Goal: Find specific page/section: Find specific page/section

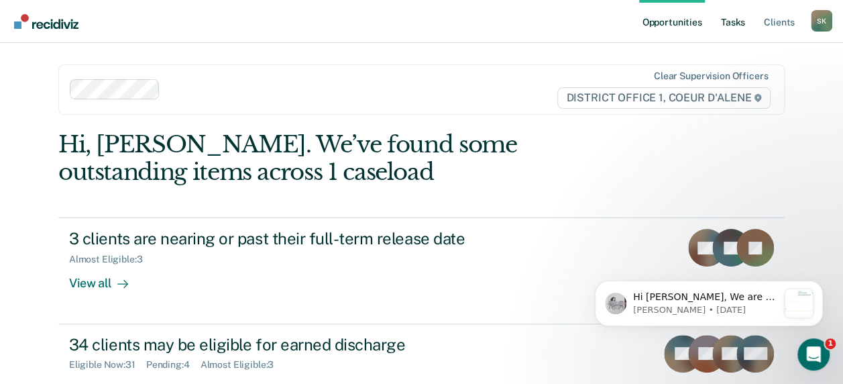
click at [721, 25] on link "Tasks" at bounding box center [733, 21] width 30 height 43
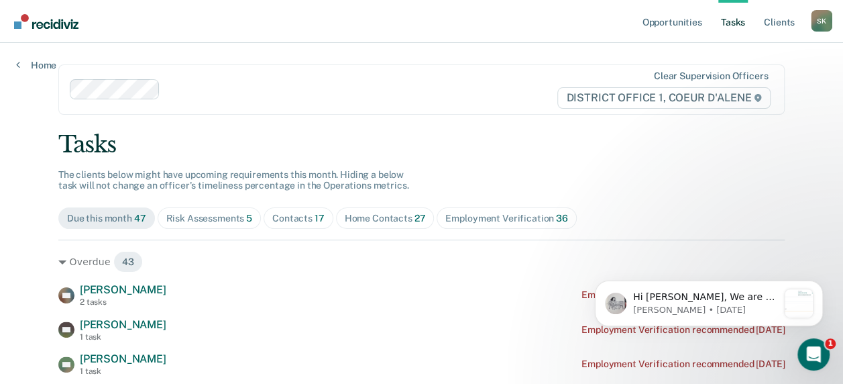
click at [278, 224] on span "Contacts 17" at bounding box center [299, 217] width 70 height 21
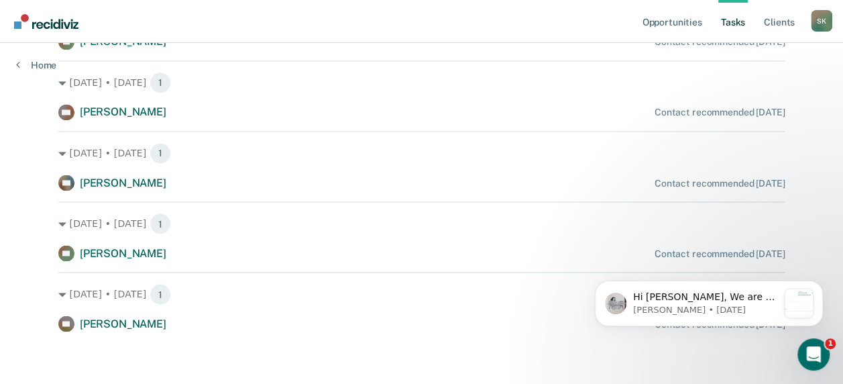
scroll to position [1095, 0]
